Goal: Information Seeking & Learning: Learn about a topic

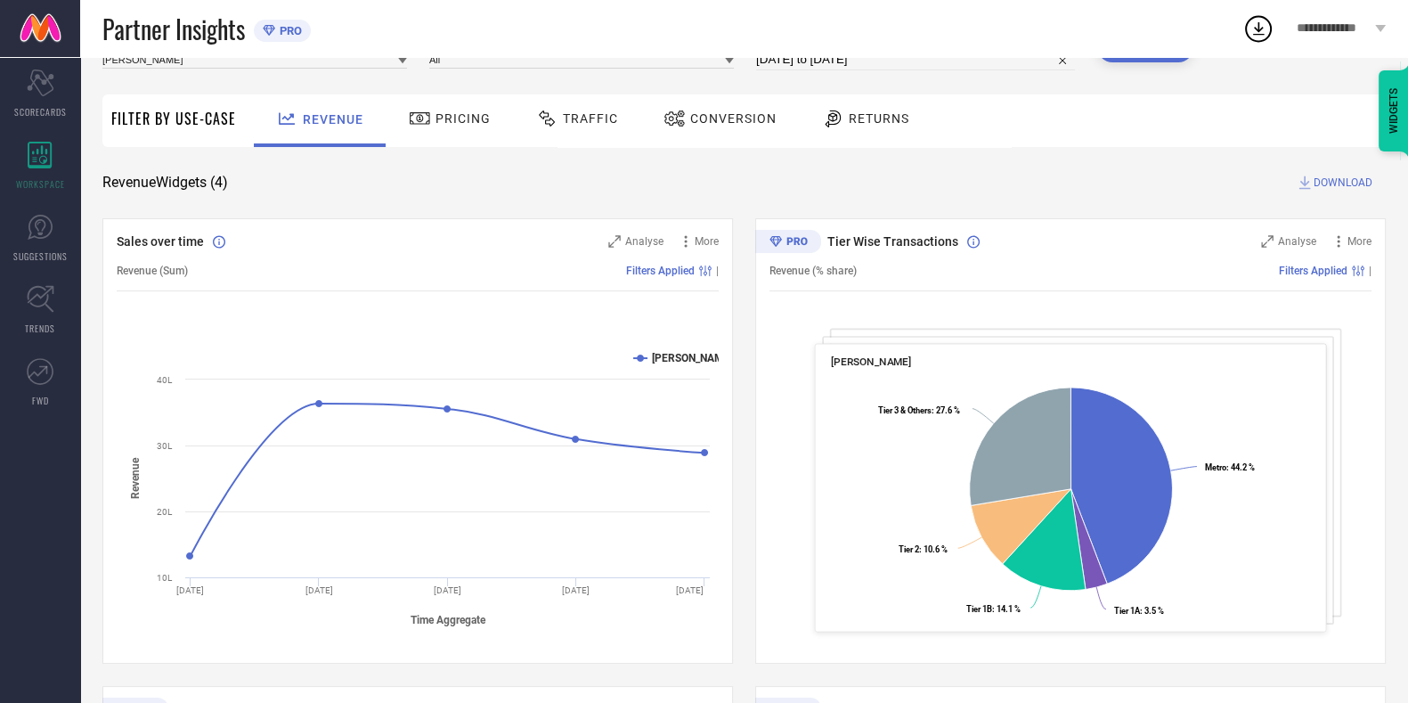
scroll to position [97, 0]
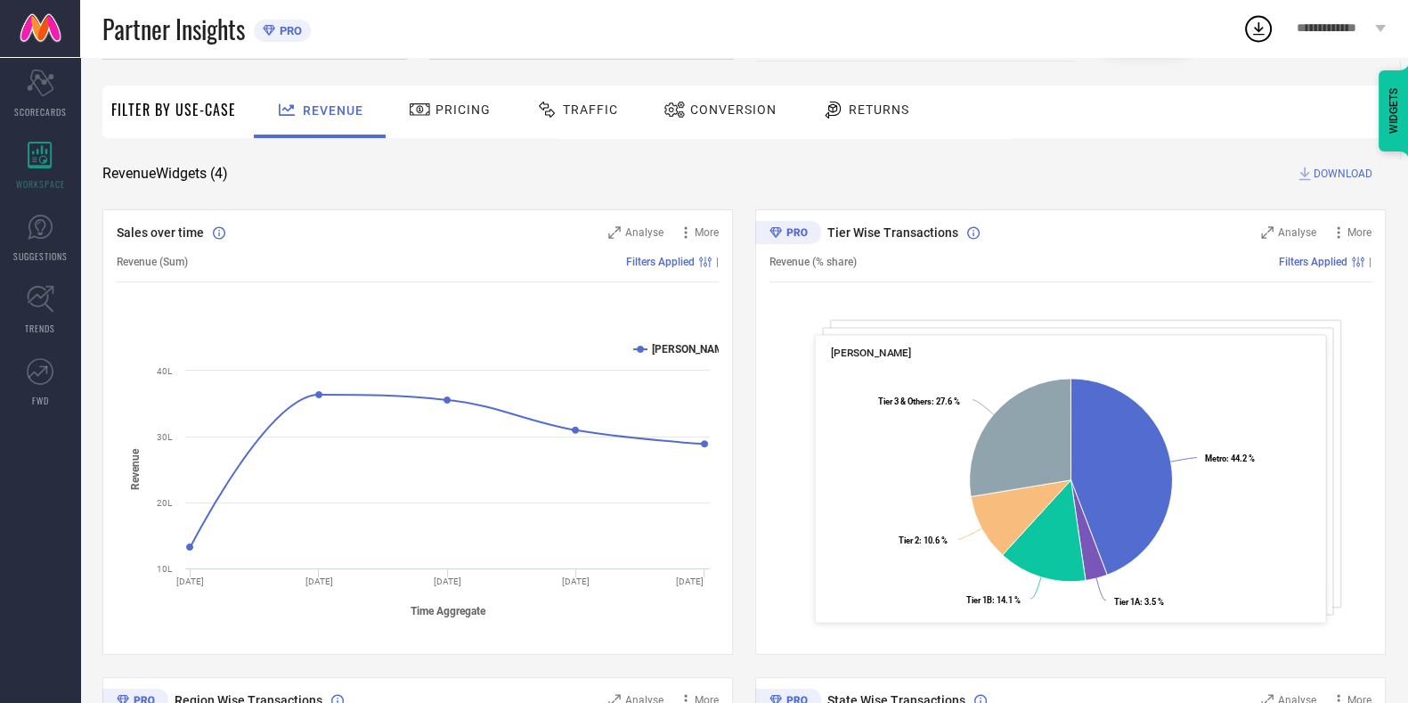
click at [563, 108] on span "Traffic" at bounding box center [590, 109] width 55 height 14
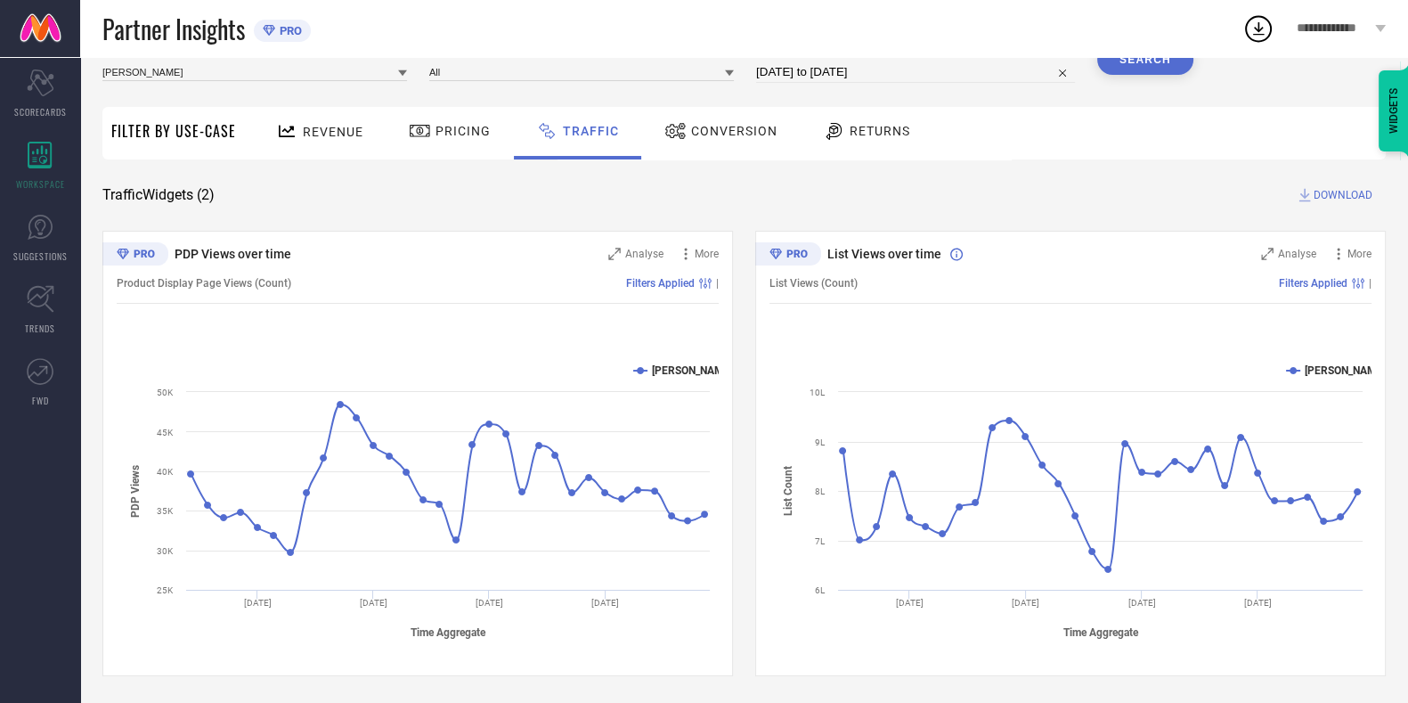
scroll to position [0, 0]
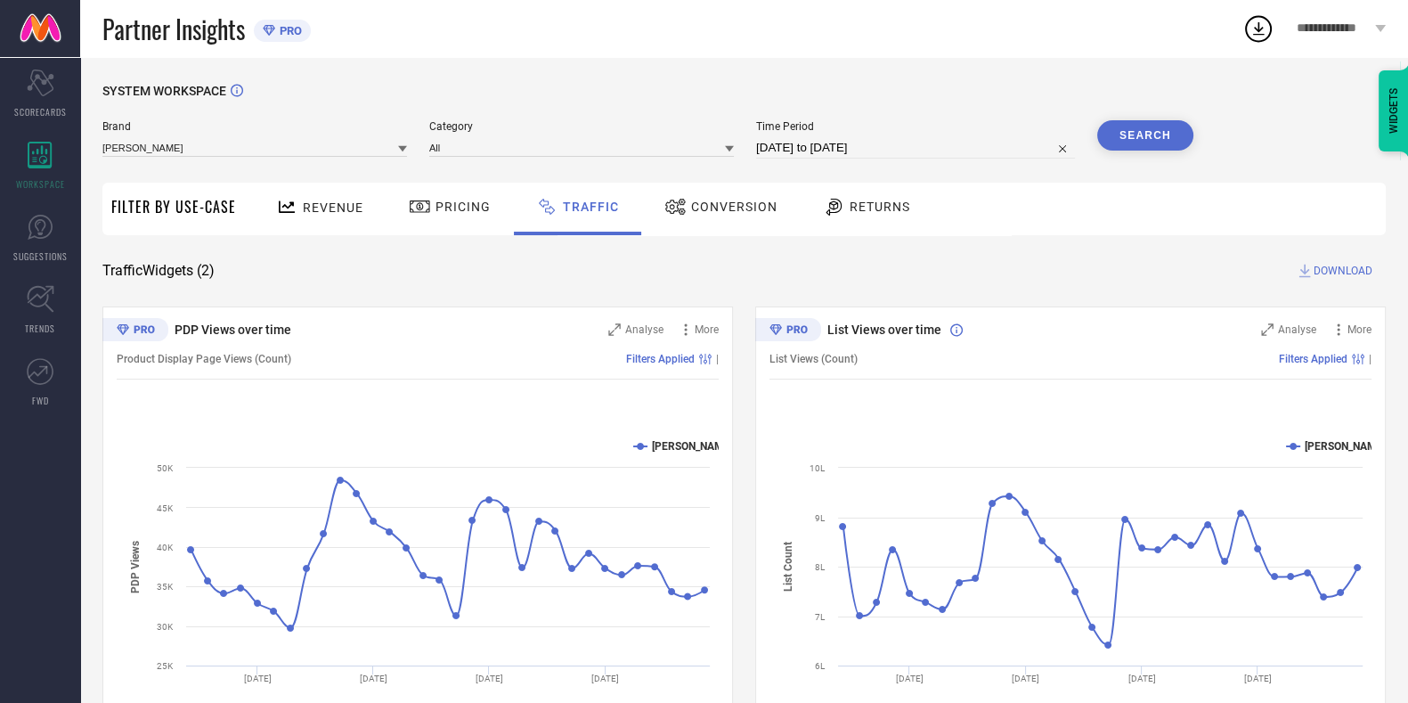
click at [576, 306] on div "PDP Views over time Analyse More Product Display Page Views (Count) Filters App…" at bounding box center [417, 528] width 630 height 445
